Goal: Task Accomplishment & Management: Use online tool/utility

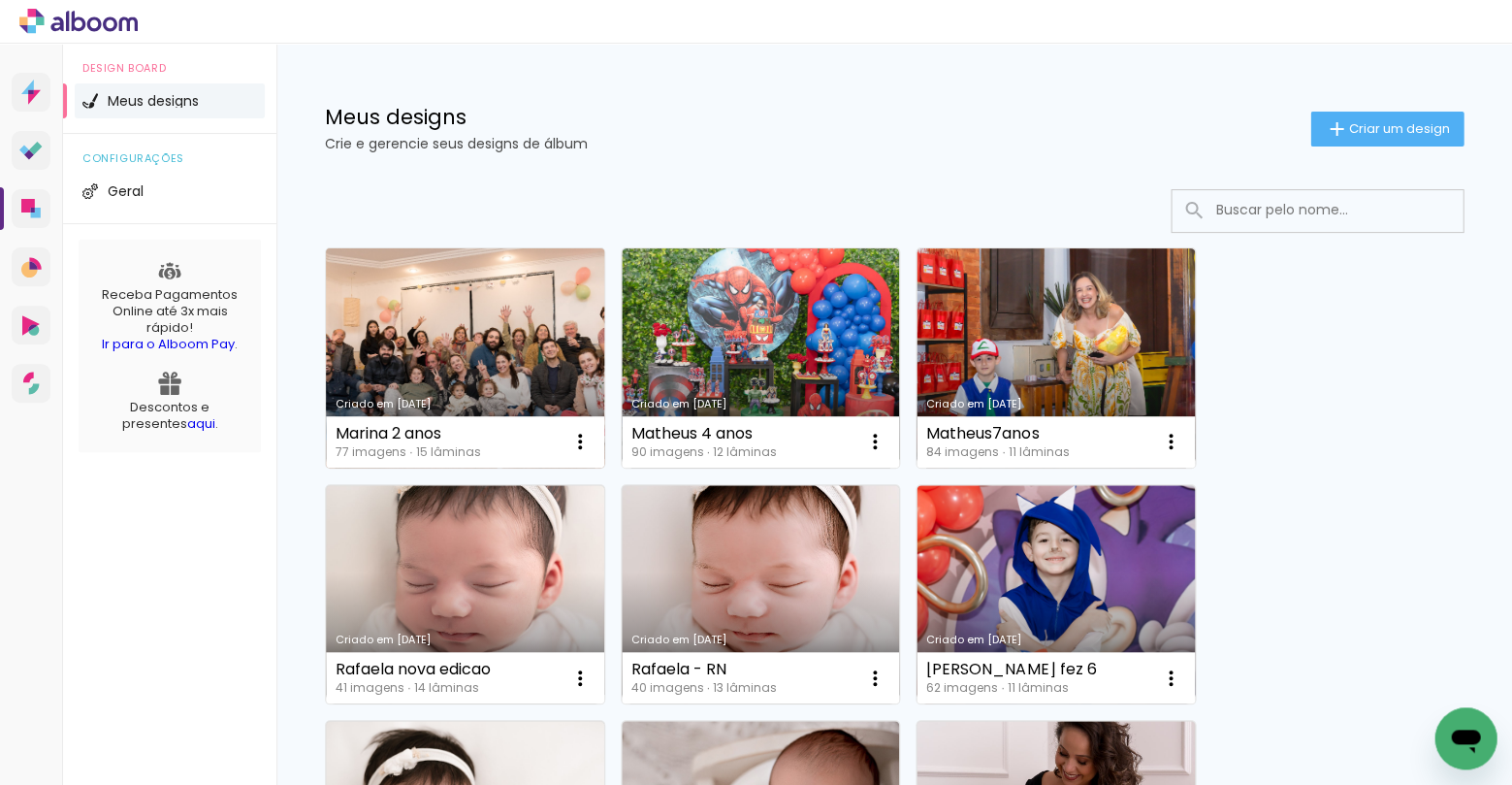
click at [485, 323] on link "Criado em [DATE]" at bounding box center [465, 357] width 279 height 219
click at [452, 341] on link "Criado em [DATE]" at bounding box center [465, 357] width 279 height 219
